Goal: Entertainment & Leisure: Consume media (video, audio)

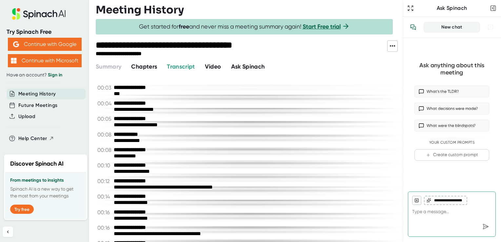
click at [210, 67] on span "Video" at bounding box center [213, 66] width 16 height 7
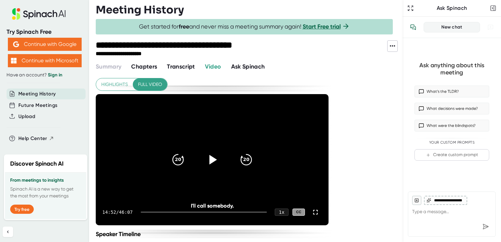
click at [210, 167] on div at bounding box center [212, 160] width 28 height 28
click at [182, 211] on div at bounding box center [202, 211] width 129 height 1
click at [252, 158] on icon "20" at bounding box center [246, 159] width 16 height 16
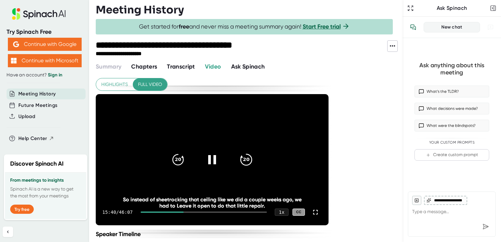
click at [252, 158] on icon "20" at bounding box center [246, 159] width 16 height 16
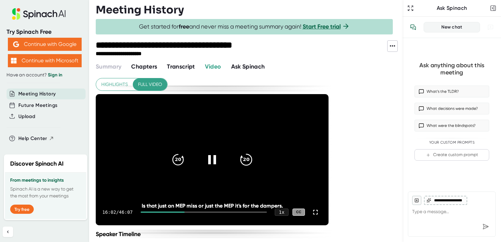
click at [250, 165] on icon "20" at bounding box center [246, 159] width 16 height 16
click at [248, 165] on icon "20" at bounding box center [246, 159] width 16 height 16
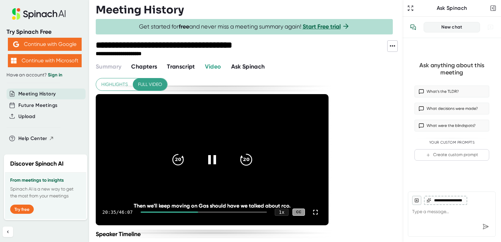
click at [248, 165] on icon "20" at bounding box center [246, 159] width 16 height 16
click at [246, 164] on icon "20" at bounding box center [246, 159] width 16 height 16
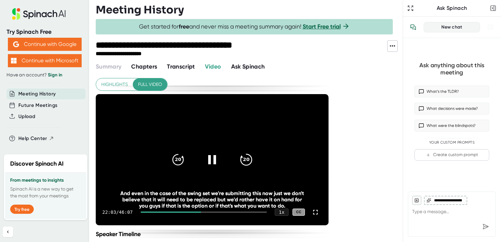
click at [251, 166] on div "20" at bounding box center [246, 160] width 28 height 28
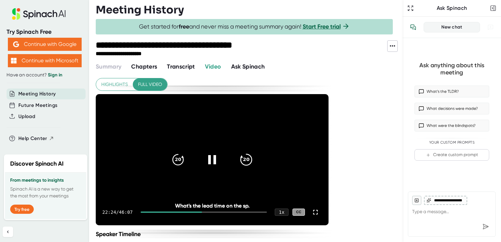
click at [250, 154] on icon "20" at bounding box center [246, 159] width 16 height 16
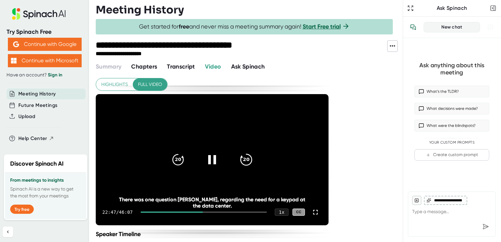
click at [243, 165] on icon "20" at bounding box center [246, 159] width 16 height 16
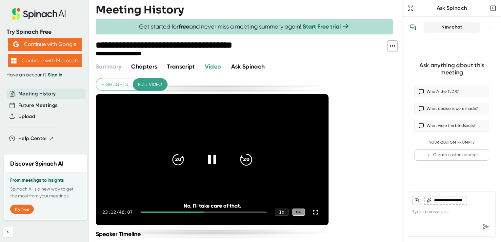
click at [250, 155] on icon "20" at bounding box center [246, 159] width 16 height 16
click at [246, 162] on icon "20" at bounding box center [246, 159] width 16 height 16
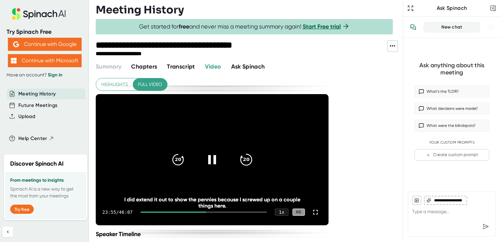
click at [246, 162] on icon "20" at bounding box center [246, 159] width 16 height 16
click at [190, 159] on div "20" at bounding box center [178, 160] width 28 height 28
click at [319, 212] on icon at bounding box center [315, 212] width 8 height 8
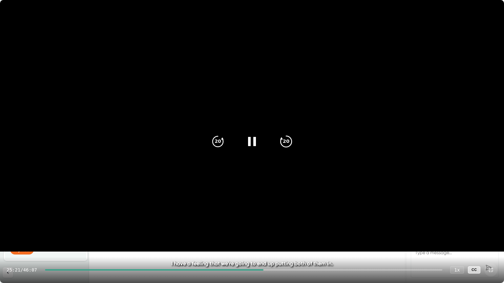
click at [289, 141] on icon "20" at bounding box center [286, 141] width 16 height 16
click at [285, 146] on icon "20" at bounding box center [286, 141] width 16 height 16
click at [289, 150] on div "20" at bounding box center [286, 142] width 28 height 28
click at [290, 145] on icon "20" at bounding box center [286, 141] width 16 height 16
click at [283, 150] on div "20" at bounding box center [286, 142] width 28 height 28
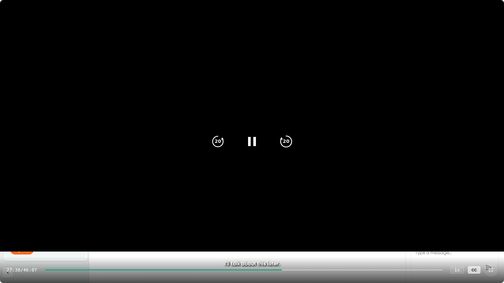
click at [283, 150] on div "20" at bounding box center [286, 142] width 28 height 28
click at [286, 143] on icon "20" at bounding box center [286, 141] width 16 height 16
click at [211, 144] on icon "20" at bounding box center [218, 141] width 16 height 16
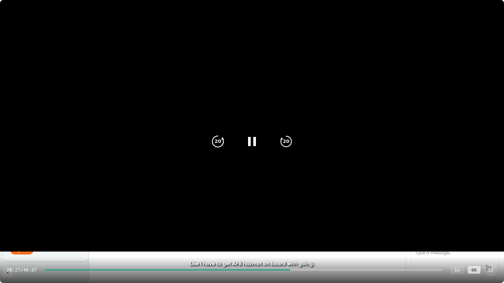
click at [210, 134] on div "20" at bounding box center [218, 142] width 28 height 28
click at [218, 141] on icon "20" at bounding box center [218, 141] width 16 height 16
click at [280, 143] on icon "20" at bounding box center [286, 141] width 16 height 16
click at [287, 139] on icon "20" at bounding box center [286, 141] width 16 height 16
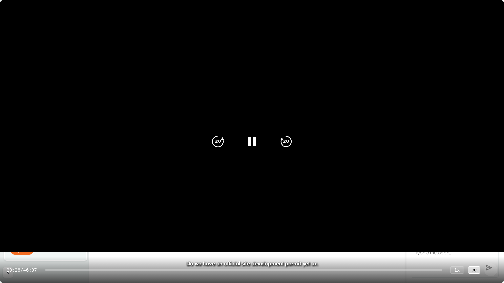
click at [221, 135] on icon "20" at bounding box center [218, 141] width 16 height 16
click at [289, 137] on icon "20" at bounding box center [286, 141] width 16 height 16
click at [289, 144] on icon "20" at bounding box center [286, 141] width 16 height 16
click at [252, 145] on icon at bounding box center [252, 141] width 16 height 16
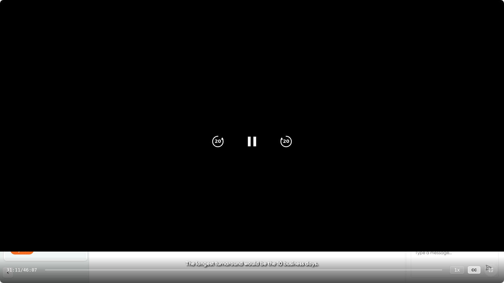
click at [252, 145] on icon at bounding box center [252, 141] width 16 height 16
click at [207, 147] on div "20" at bounding box center [218, 142] width 28 height 28
click at [289, 141] on icon "20" at bounding box center [286, 141] width 16 height 16
click at [291, 148] on div "20" at bounding box center [286, 142] width 28 height 28
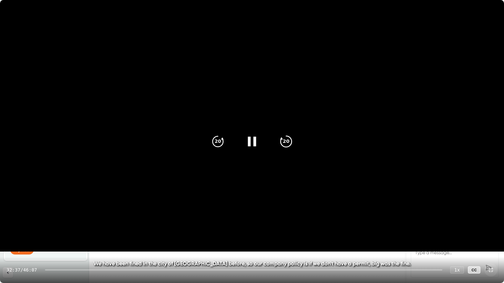
click at [287, 137] on icon "20" at bounding box center [286, 141] width 16 height 16
click at [293, 142] on div "20" at bounding box center [286, 142] width 28 height 28
click at [292, 146] on div "20" at bounding box center [286, 142] width 28 height 28
click at [288, 153] on div "20" at bounding box center [286, 142] width 28 height 28
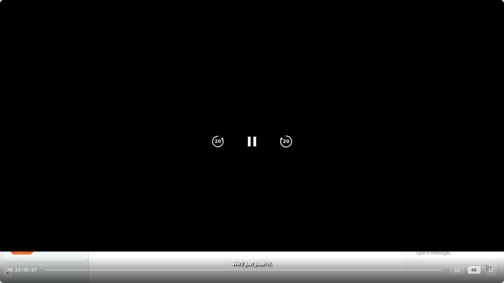
click at [284, 141] on icon "20" at bounding box center [286, 141] width 16 height 16
click at [283, 144] on icon "20" at bounding box center [286, 141] width 16 height 16
click at [290, 149] on div "20" at bounding box center [286, 142] width 28 height 28
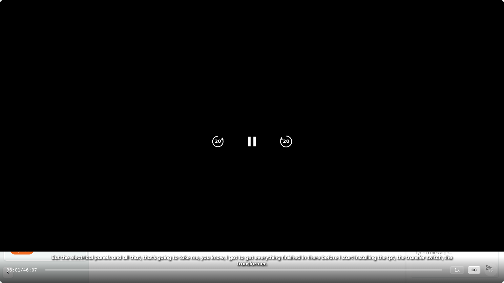
click at [283, 140] on icon "20" at bounding box center [286, 141] width 16 height 16
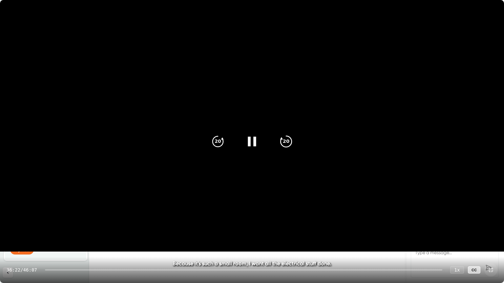
click at [283, 140] on icon "20" at bounding box center [286, 141] width 16 height 16
click at [286, 142] on icon "20" at bounding box center [286, 141] width 16 height 16
click at [289, 143] on icon "20" at bounding box center [286, 141] width 16 height 16
click at [283, 137] on icon "20" at bounding box center [286, 141] width 16 height 16
click at [292, 144] on icon "20" at bounding box center [286, 141] width 16 height 16
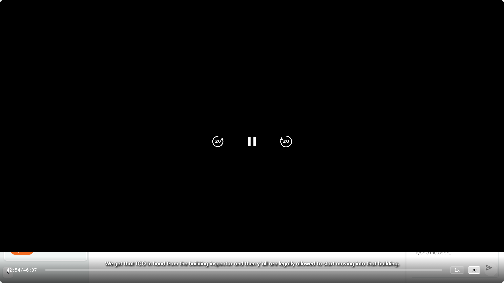
click at [292, 144] on icon "20" at bounding box center [286, 141] width 16 height 16
click at [292, 148] on icon "20" at bounding box center [286, 141] width 16 height 16
click at [288, 142] on icon "20" at bounding box center [286, 141] width 16 height 16
click at [283, 140] on icon "20" at bounding box center [286, 141] width 16 height 16
click at [294, 144] on div "20" at bounding box center [286, 142] width 28 height 28
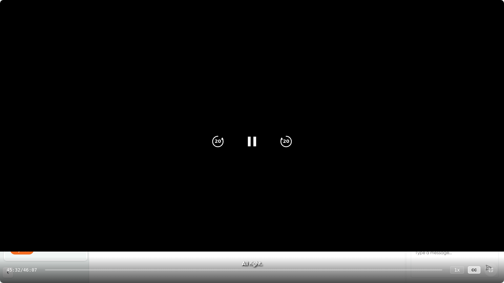
click at [348, 167] on video at bounding box center [252, 126] width 504 height 252
